Goal: Task Accomplishment & Management: Use online tool/utility

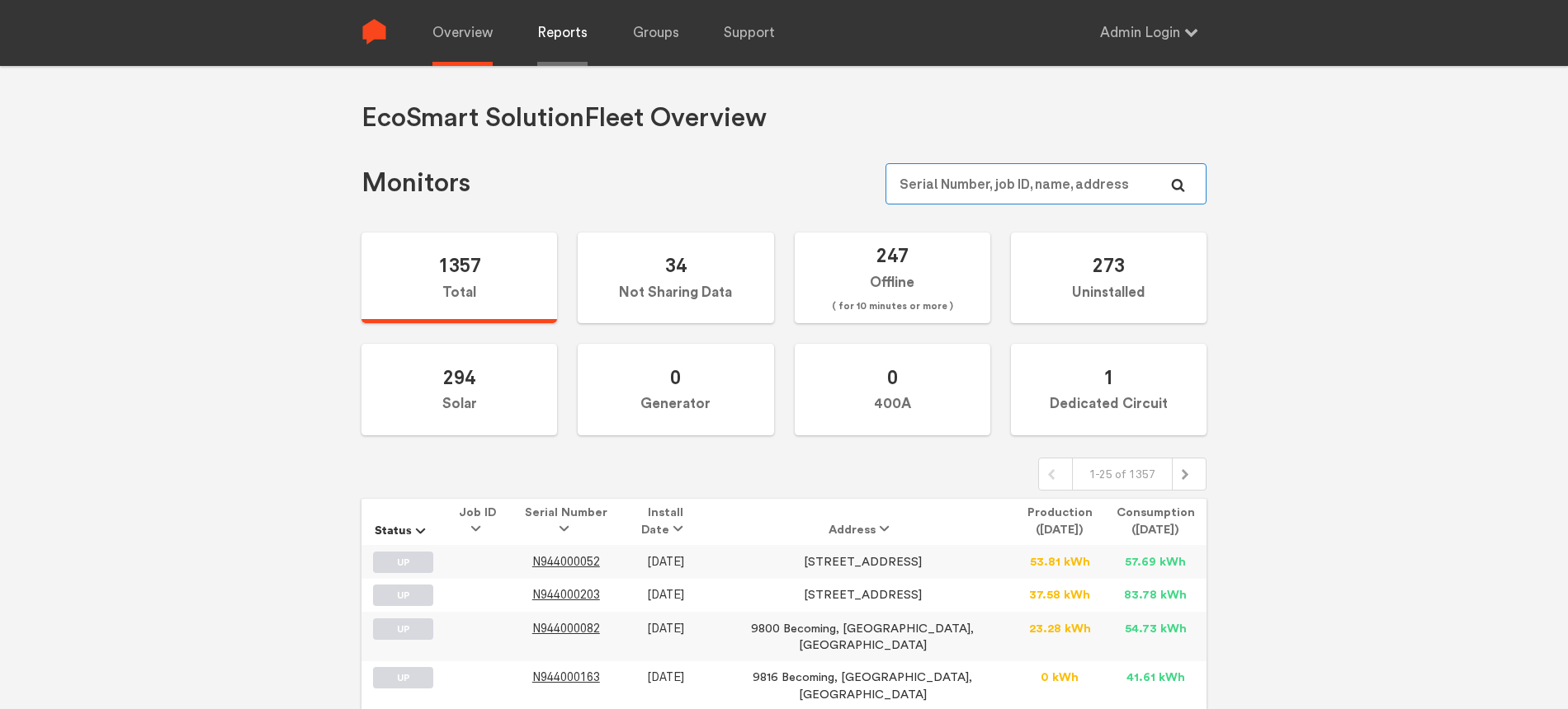
type input "[EMAIL_ADDRESS][DOMAIN_NAME]"
click at [572, 37] on link "Reports" at bounding box center [562, 33] width 50 height 66
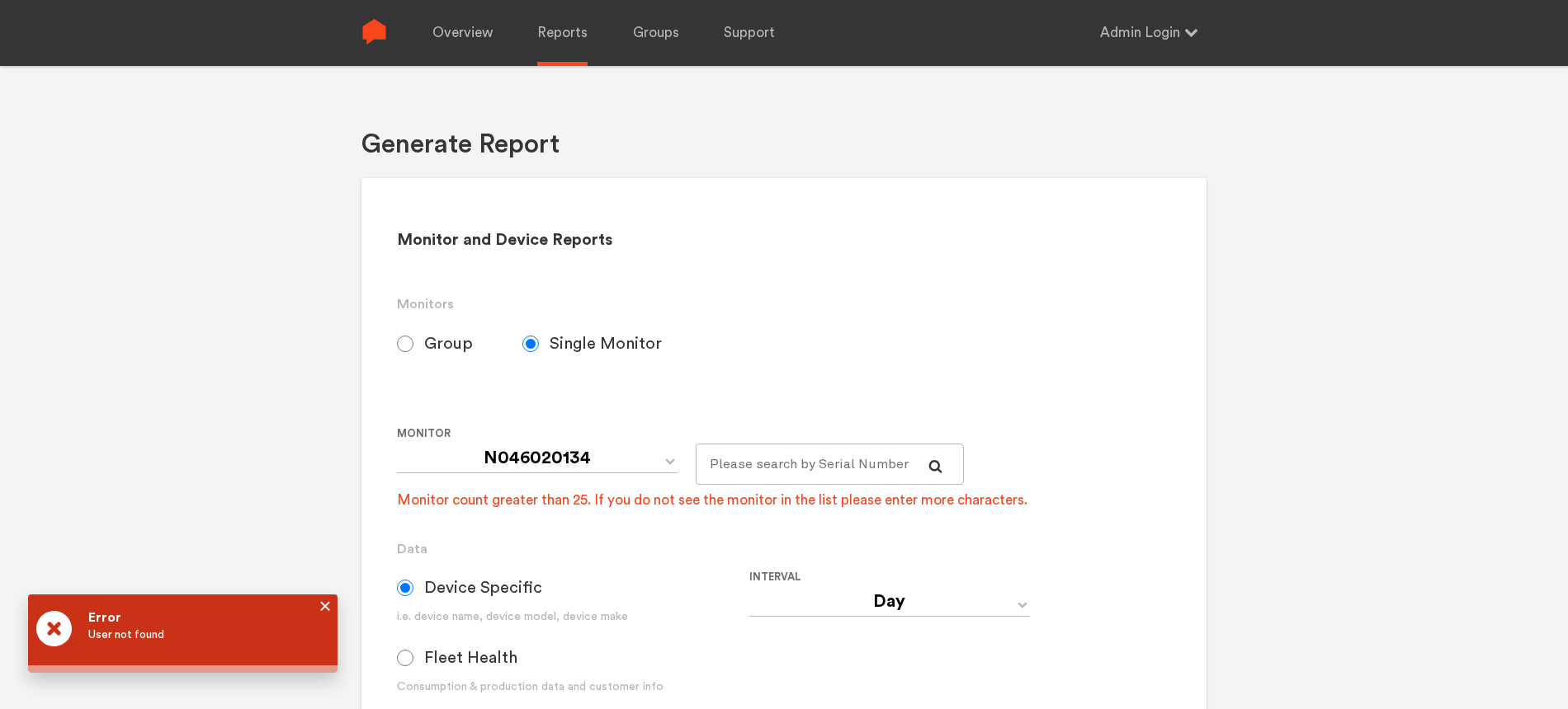
click at [415, 341] on label "Group" at bounding box center [459, 344] width 126 height 41
click at [413, 341] on input "Group" at bounding box center [404, 344] width 17 height 17
radio input "true"
radio input "false"
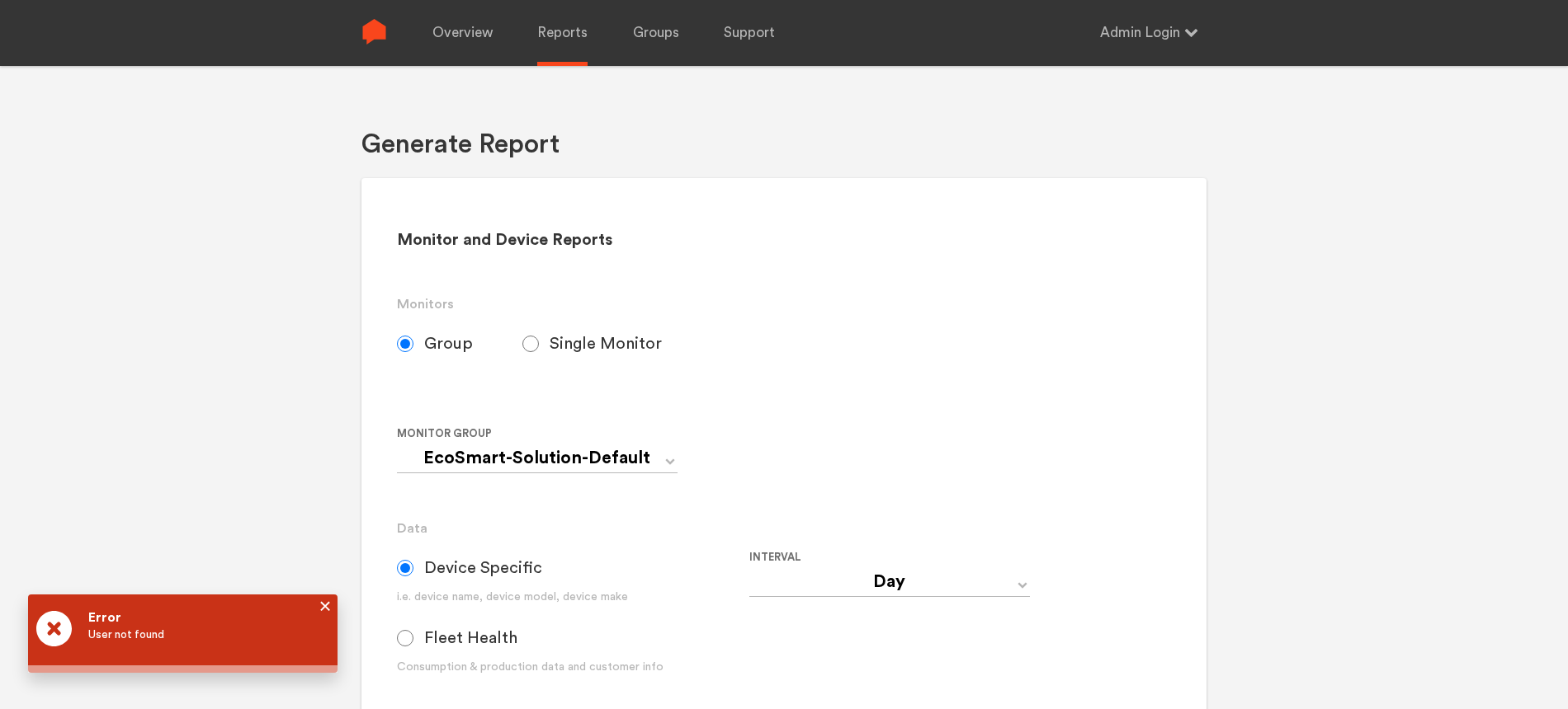
click at [429, 639] on span "Fleet Health" at bounding box center [470, 638] width 93 height 20
click at [413, 639] on input "Fleet Health" at bounding box center [404, 638] width 17 height 17
radio input "true"
radio input "false"
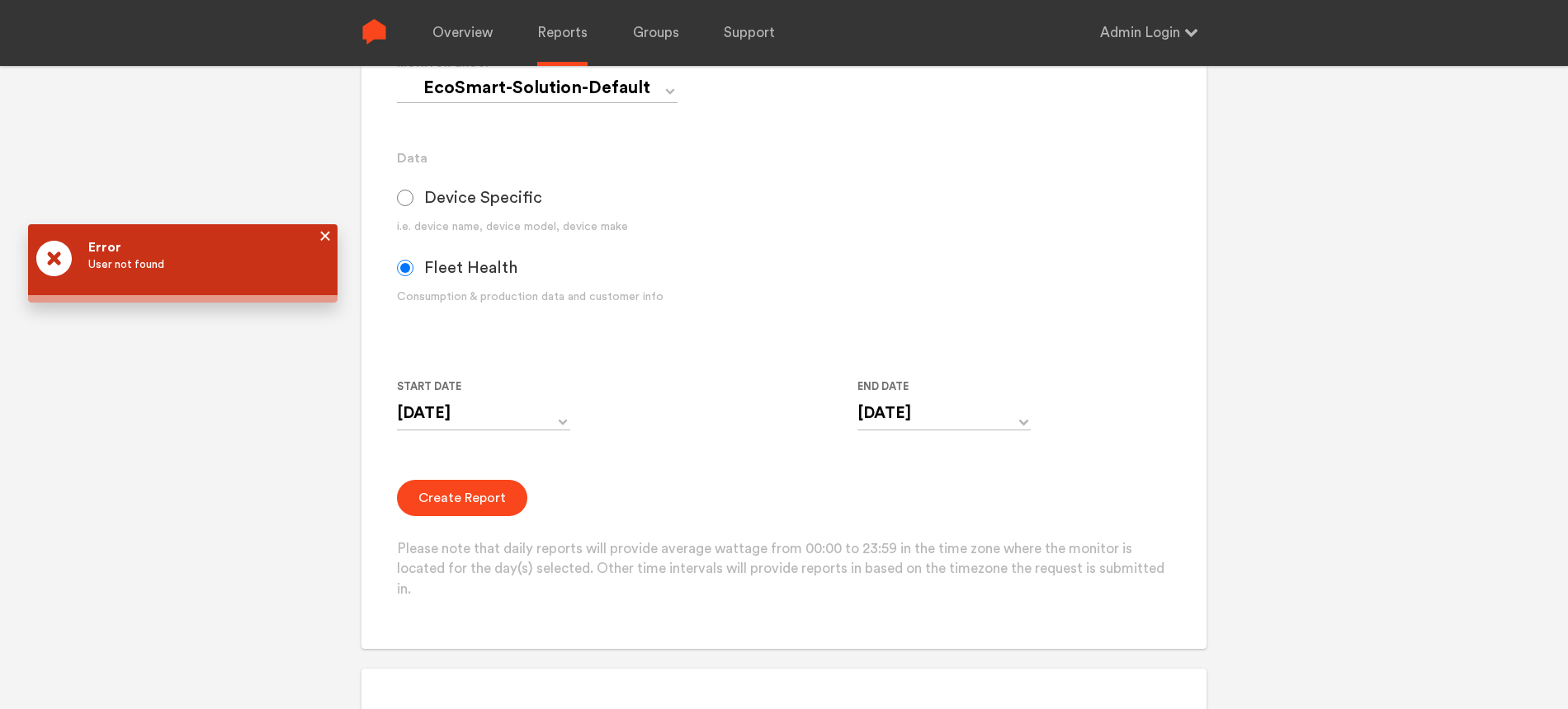
scroll to position [409, 0]
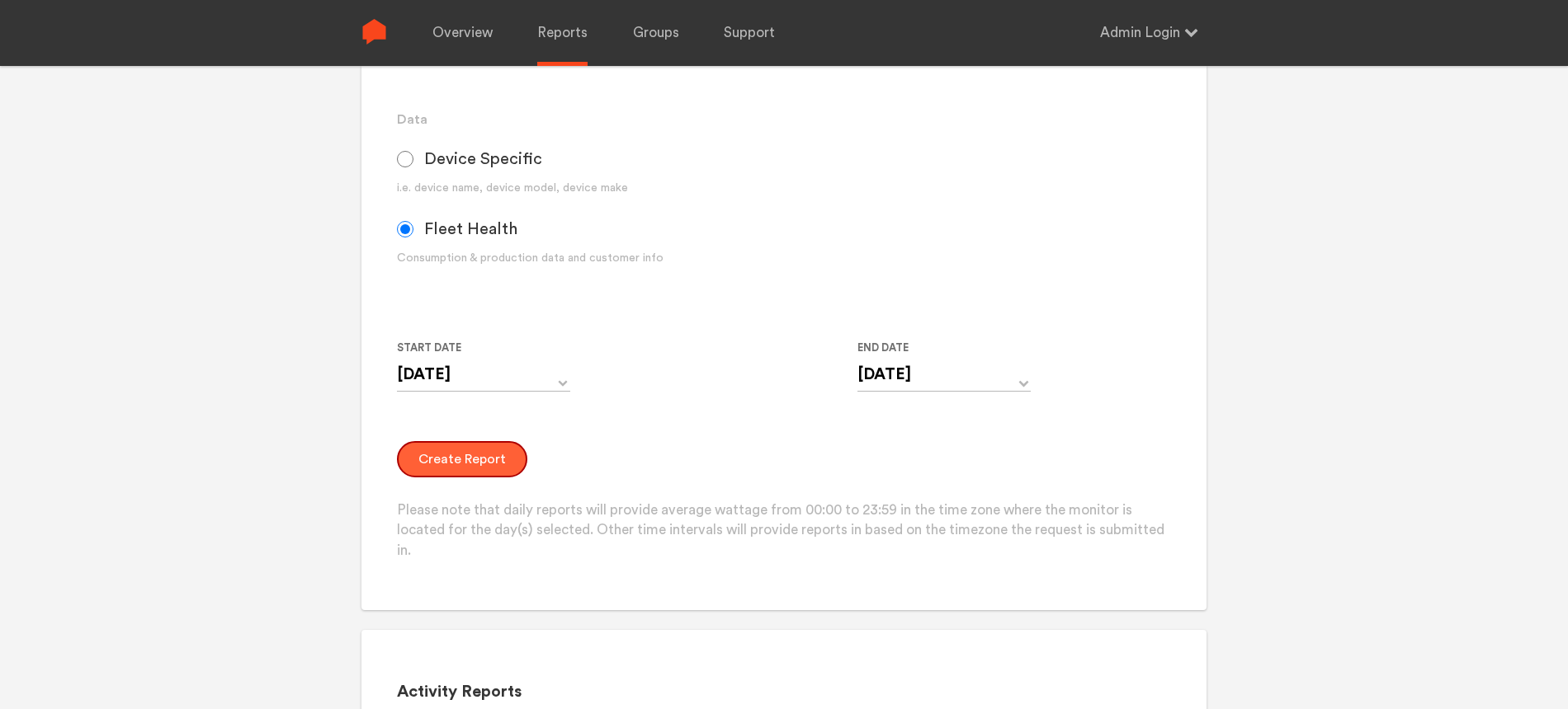
click at [472, 462] on button "Create Report" at bounding box center [461, 459] width 131 height 36
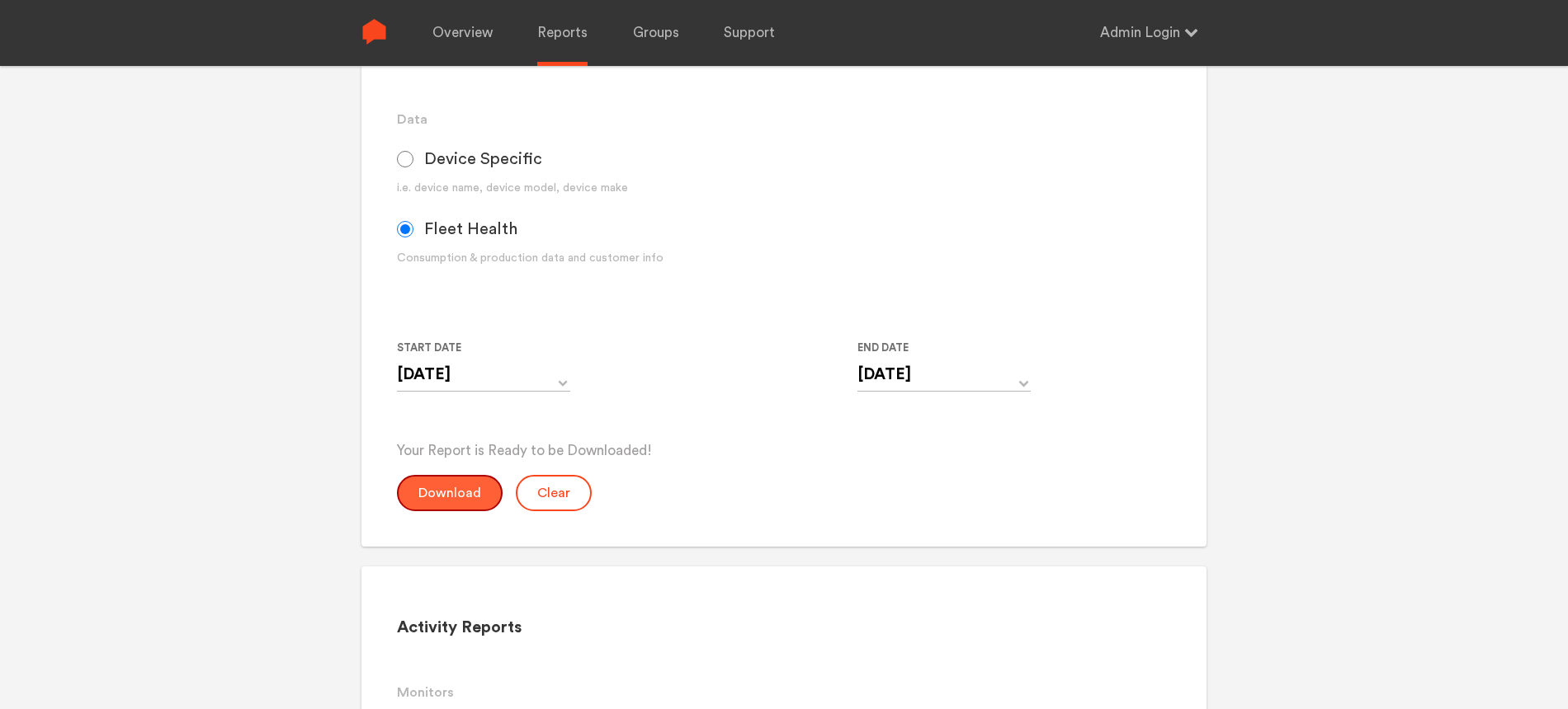
click at [444, 508] on button "Download" at bounding box center [449, 493] width 106 height 36
